Goal: Entertainment & Leisure: Consume media (video, audio)

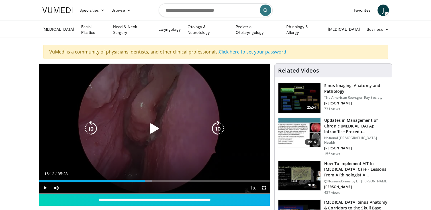
click at [156, 129] on icon "Video Player" at bounding box center [155, 129] width 16 height 16
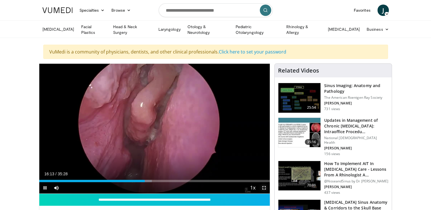
click at [264, 185] on span "Video Player" at bounding box center [264, 187] width 11 height 11
